Goal: Communication & Community: Answer question/provide support

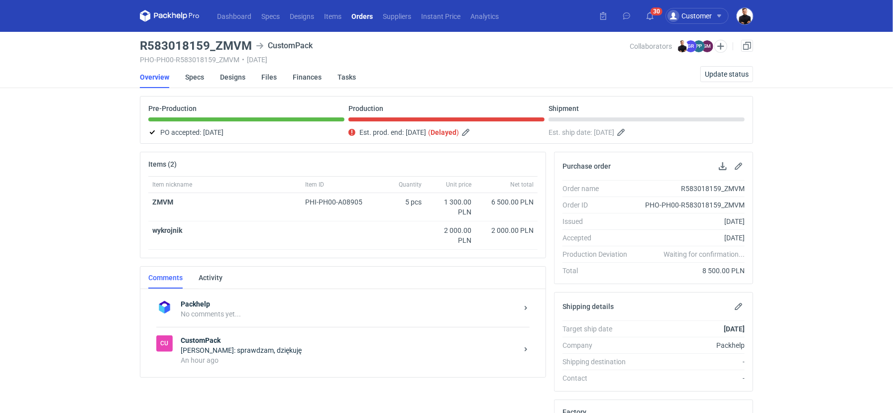
scroll to position [153, 0]
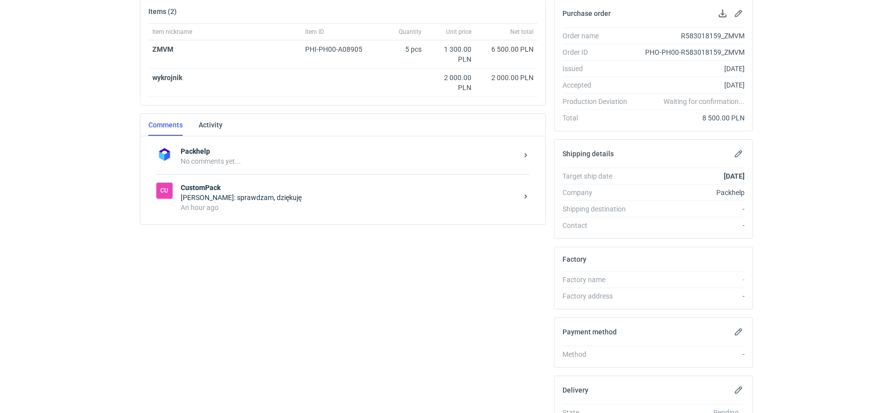
click at [278, 217] on div "Cu CustomPack [PERSON_NAME]: sprawdzam, dziękuję An hour ago" at bounding box center [342, 197] width 373 height 46
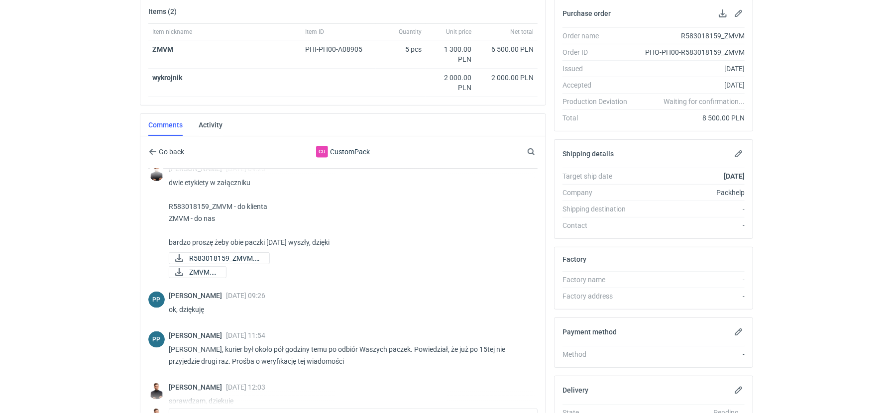
scroll to position [238, 0]
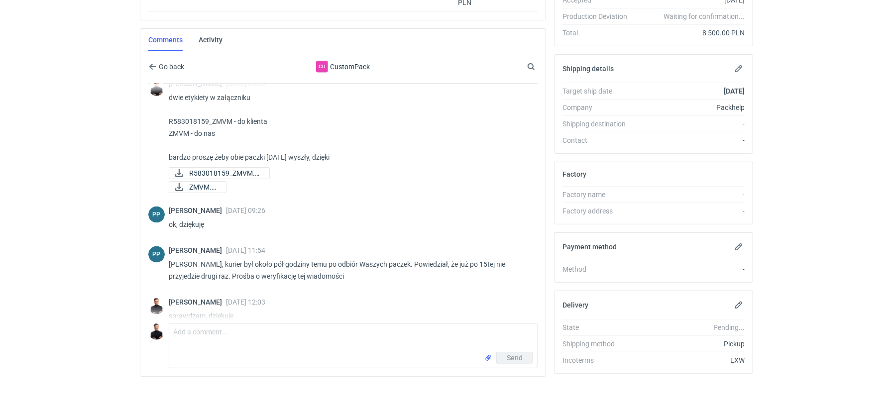
click at [225, 320] on div "Comment message Send" at bounding box center [342, 344] width 389 height 49
click at [203, 332] on textarea "Comment message" at bounding box center [353, 338] width 368 height 28
click at [324, 328] on textarea "[PERSON_NAME], cały czas walczymy z UPS ale jest ju dość późno" at bounding box center [353, 338] width 368 height 28
click at [404, 330] on textarea "[PERSON_NAME], cały czas walczymy z UPS ale jest już dość późno" at bounding box center [353, 338] width 368 height 28
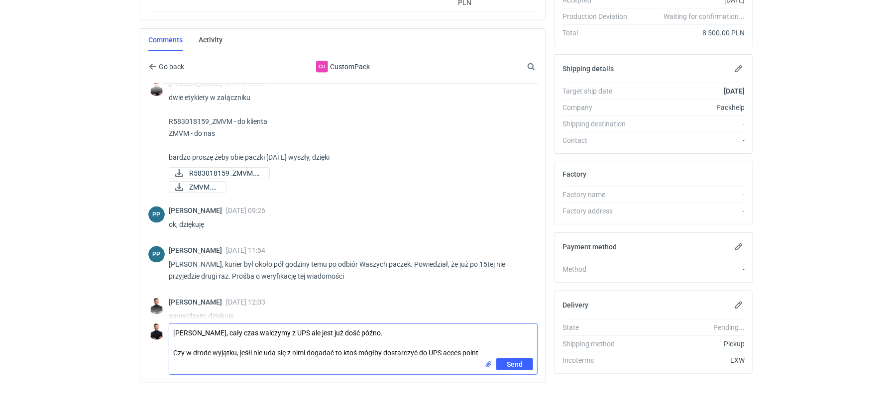
click at [464, 348] on textarea "[PERSON_NAME], cały czas walczymy z UPS ale jest już dość późno. Czy w drode wy…" at bounding box center [353, 341] width 368 height 34
click at [419, 345] on textarea "[PERSON_NAME], cały czas walczymy z UPS ale jest już dość późno. Czy w drode wy…" at bounding box center [353, 341] width 368 height 34
paste textarea "UPS Access Point™ AGENCJA OCHRONY CHEMIKOW 6A [GEOGRAPHIC_DATA],05100 Tel: [PHO…"
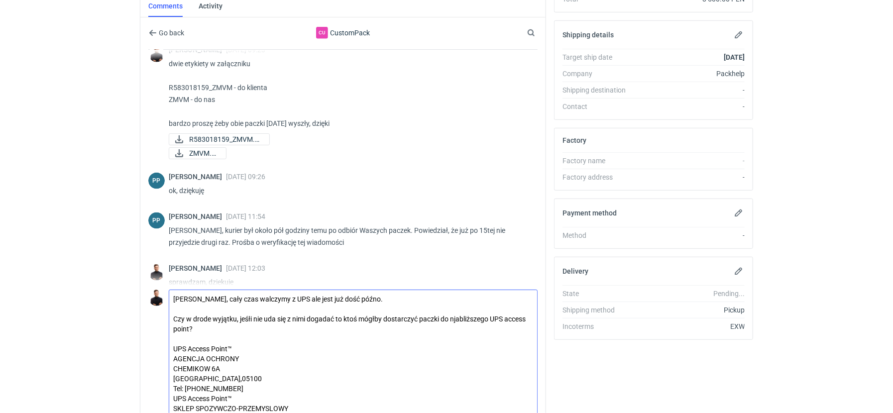
scroll to position [311, 0]
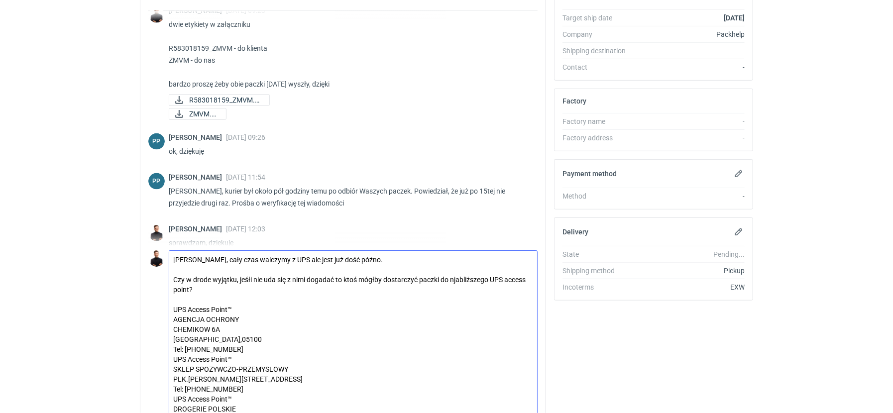
click at [249, 351] on textarea "[PERSON_NAME], cały czas walczymy z UPS ale jest już dość późno. Czy w drode wy…" at bounding box center [353, 353] width 368 height 204
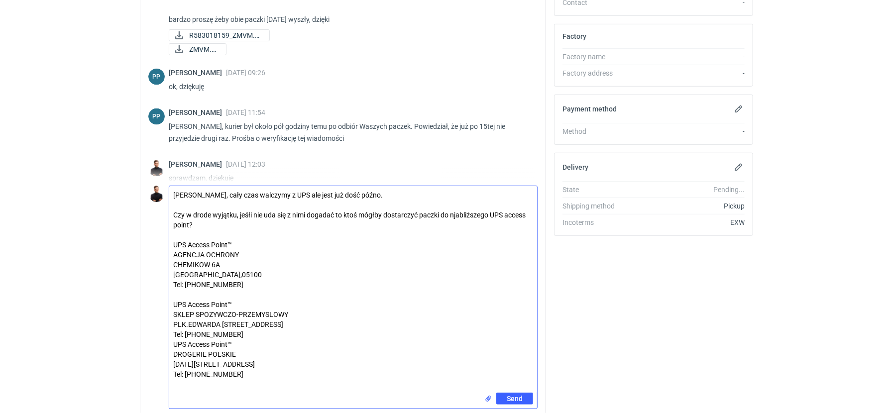
scroll to position [378, 0]
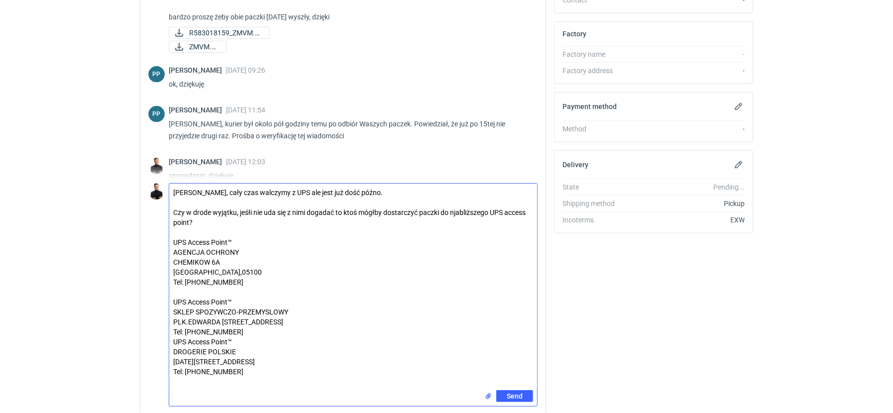
click at [244, 337] on textarea "[PERSON_NAME], cały czas walczymy z UPS ale jest już dość późno. Czy w drode wy…" at bounding box center [353, 287] width 368 height 207
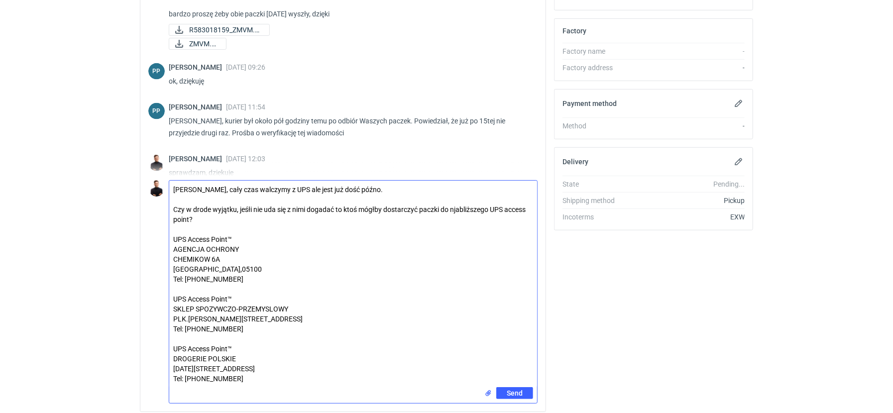
scroll to position [0, 0]
click at [204, 216] on textarea "[PERSON_NAME], cały czas walczymy z UPS ale jest już dość późno. Czy w drode wy…" at bounding box center [353, 284] width 368 height 207
click at [199, 207] on textarea "[PERSON_NAME], cały czas walczymy z UPS ale jest już dość późno. Czy w drode wy…" at bounding box center [353, 284] width 368 height 207
click at [463, 206] on textarea "[PERSON_NAME], cały czas walczymy z UPS ale jest już dość późno. Czy w drodez w…" at bounding box center [353, 284] width 368 height 207
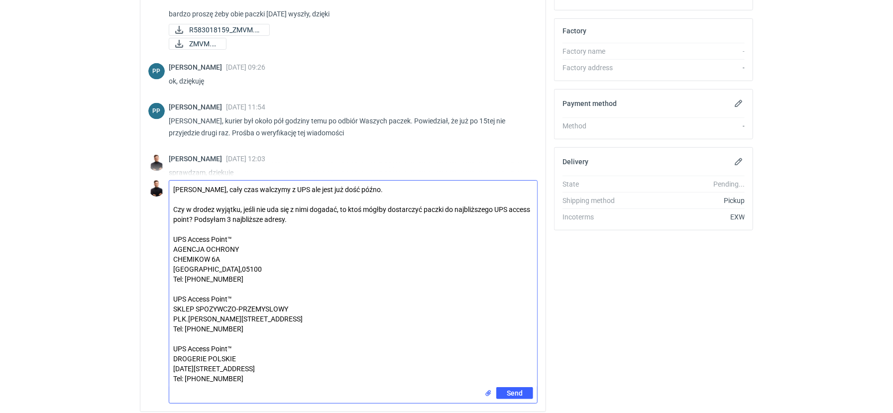
type textarea "[PERSON_NAME], cały czas walczymy z UPS ale jest już dość późno. Czy w drodez w…"
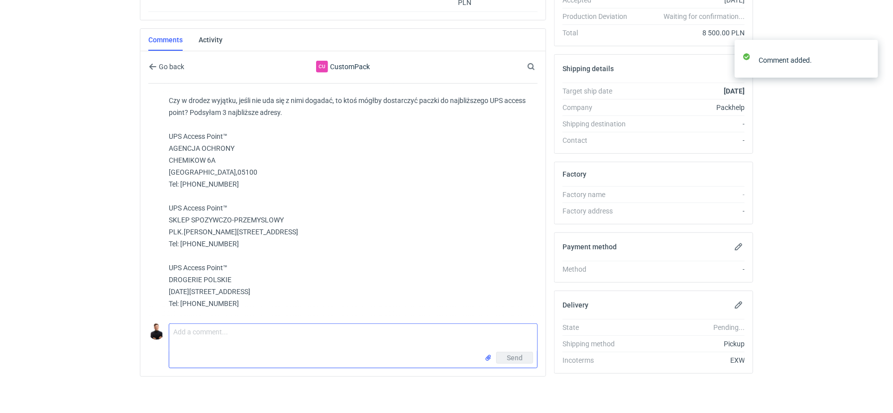
scroll to position [1076, 0]
